Goal: Task Accomplishment & Management: Complete application form

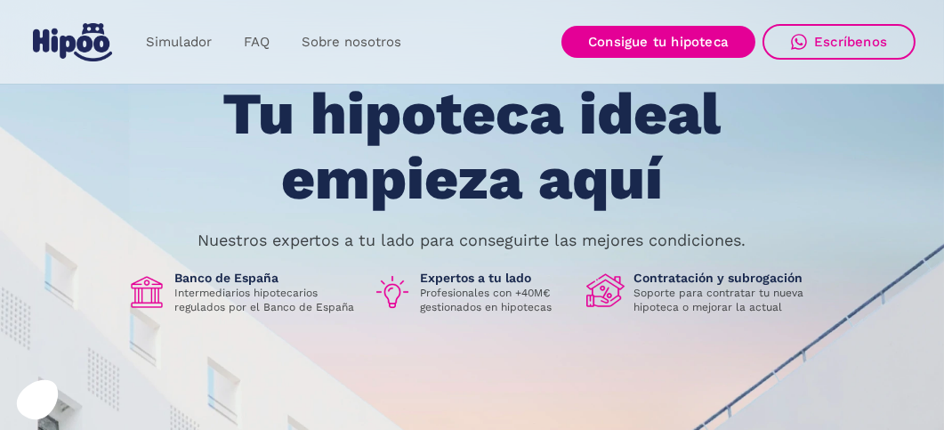
scroll to position [118, 0]
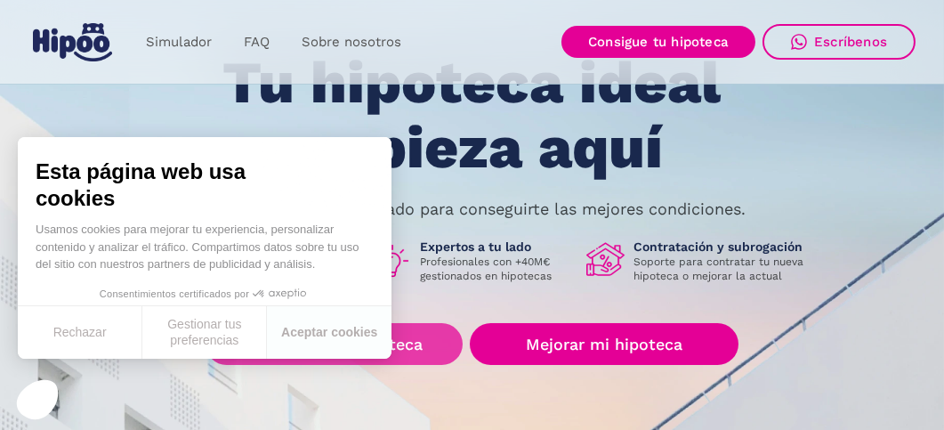
click at [402, 340] on link "Buscar nueva hipoteca" at bounding box center [333, 344] width 257 height 42
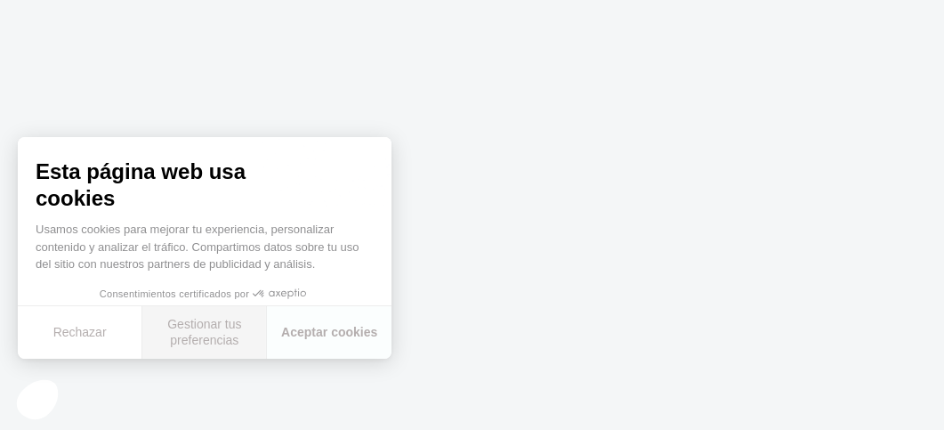
click at [191, 330] on button "Gestionar tus preferencias" at bounding box center [204, 332] width 125 height 52
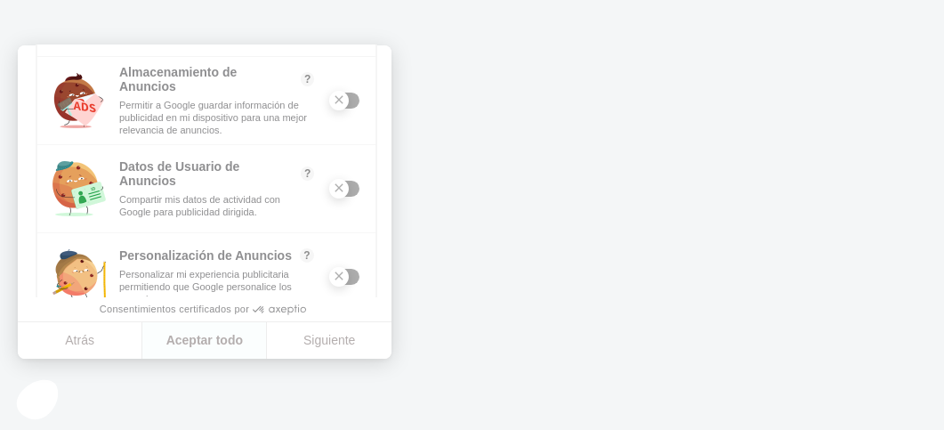
scroll to position [385, 0]
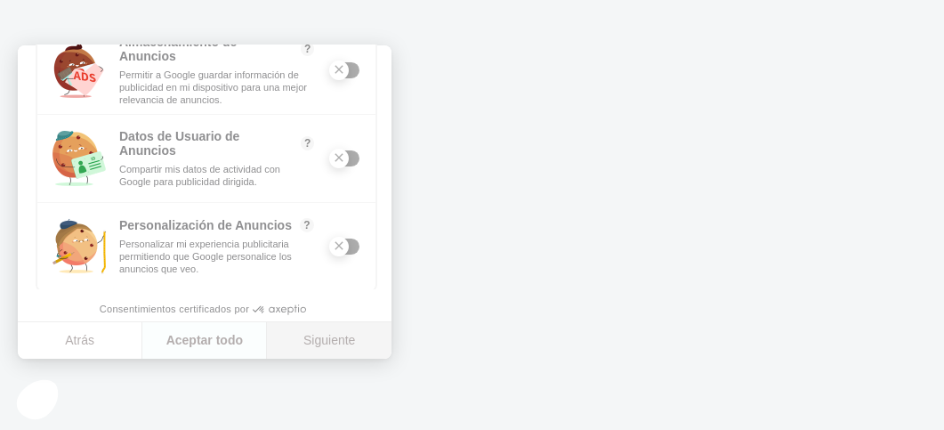
click at [326, 340] on button "Siguiente" at bounding box center [329, 340] width 125 height 37
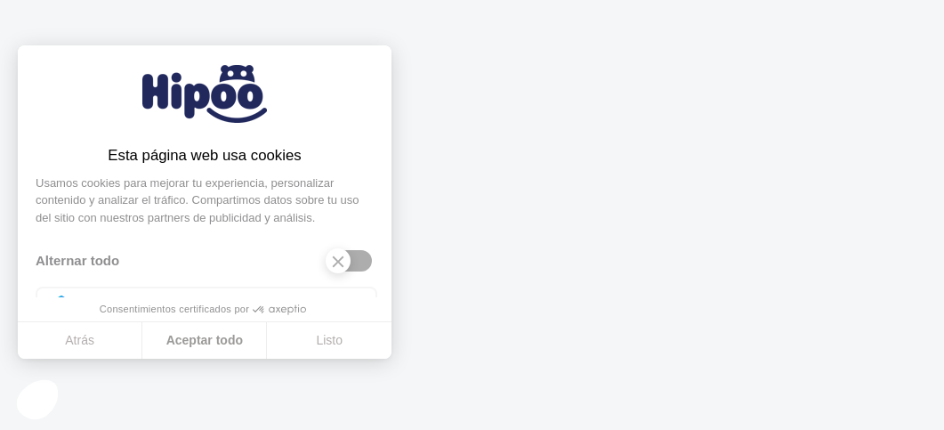
scroll to position [21, 0]
click at [333, 345] on button "Listo" at bounding box center [329, 340] width 125 height 37
